Goal: Use online tool/utility: Utilize a website feature to perform a specific function

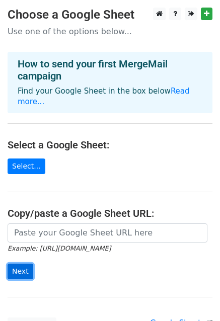
click at [27, 274] on input "Next" at bounding box center [21, 272] width 26 height 16
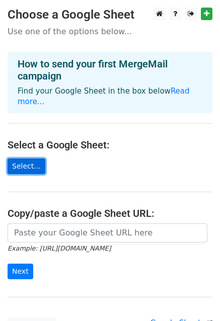
click at [29, 165] on link "Select..." at bounding box center [27, 167] width 38 height 16
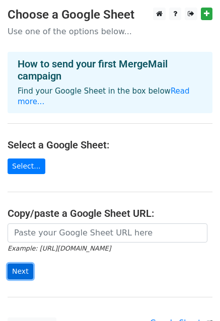
click at [17, 271] on input "Next" at bounding box center [21, 272] width 26 height 16
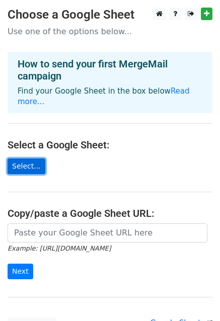
click at [32, 164] on link "Select..." at bounding box center [27, 167] width 38 height 16
